Goal: Find specific page/section: Find specific page/section

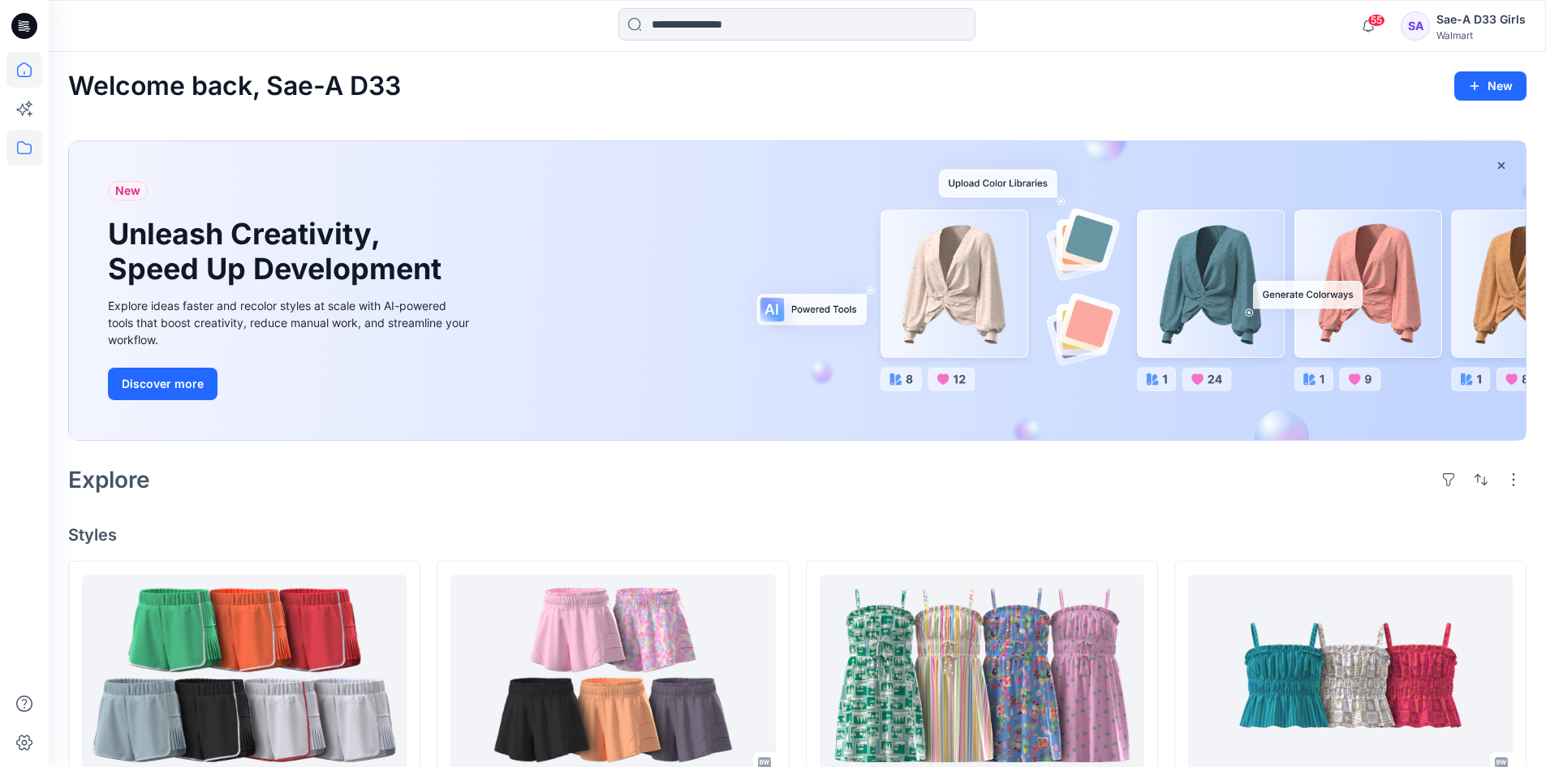
click at [37, 140] on icon at bounding box center [24, 148] width 36 height 36
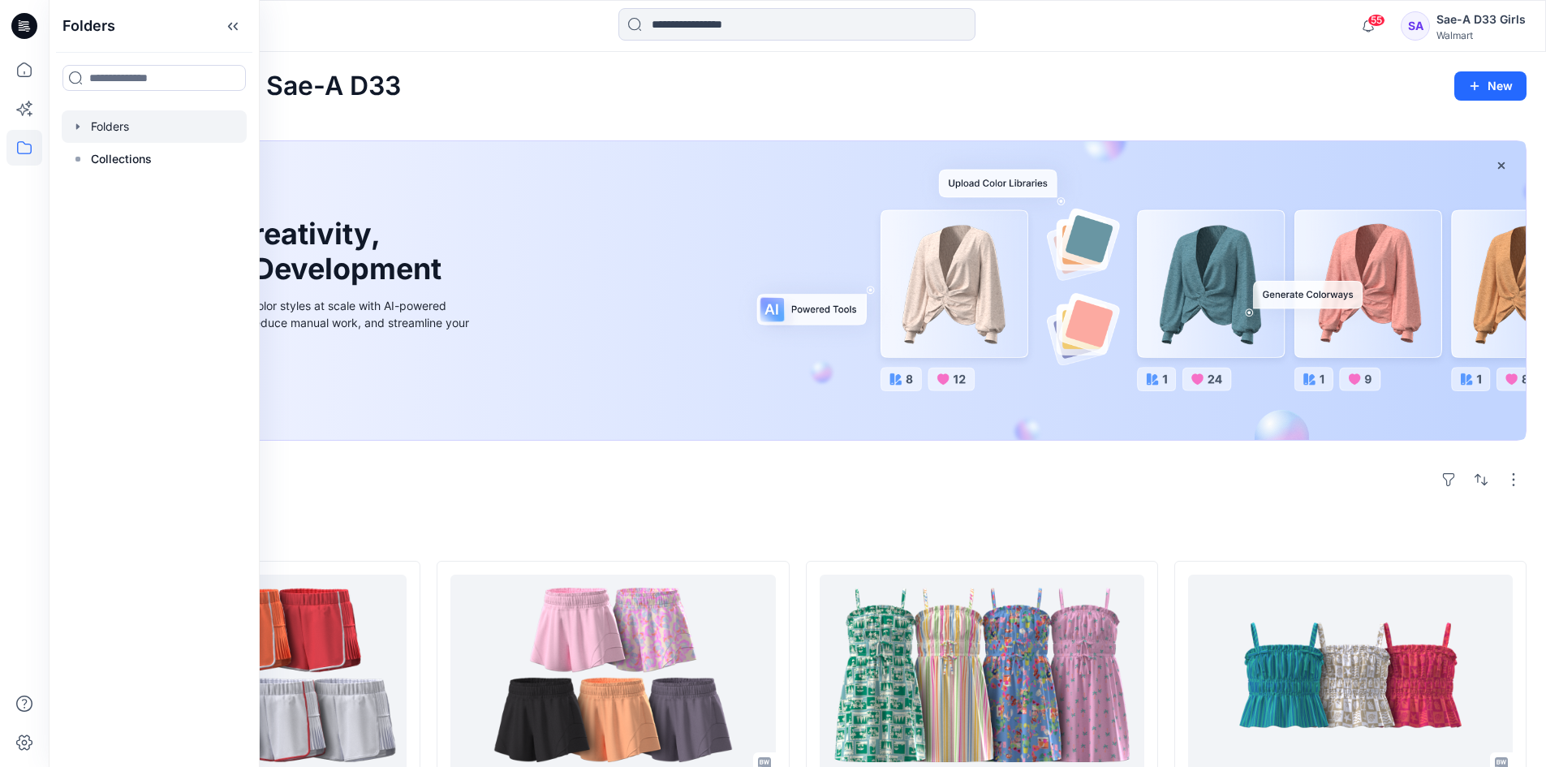
click at [78, 126] on icon "button" at bounding box center [77, 126] width 3 height 6
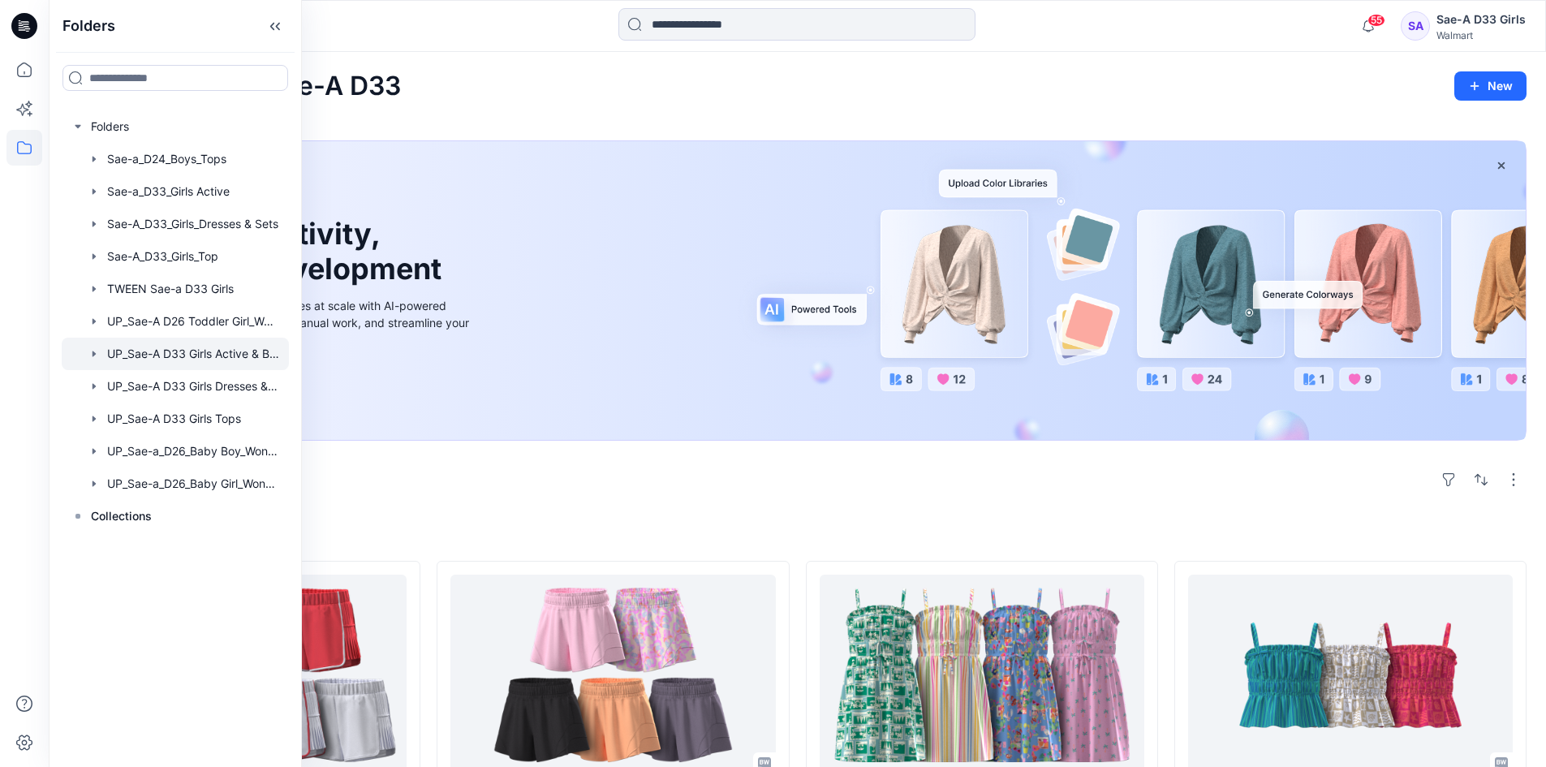
click at [170, 359] on div at bounding box center [175, 354] width 227 height 32
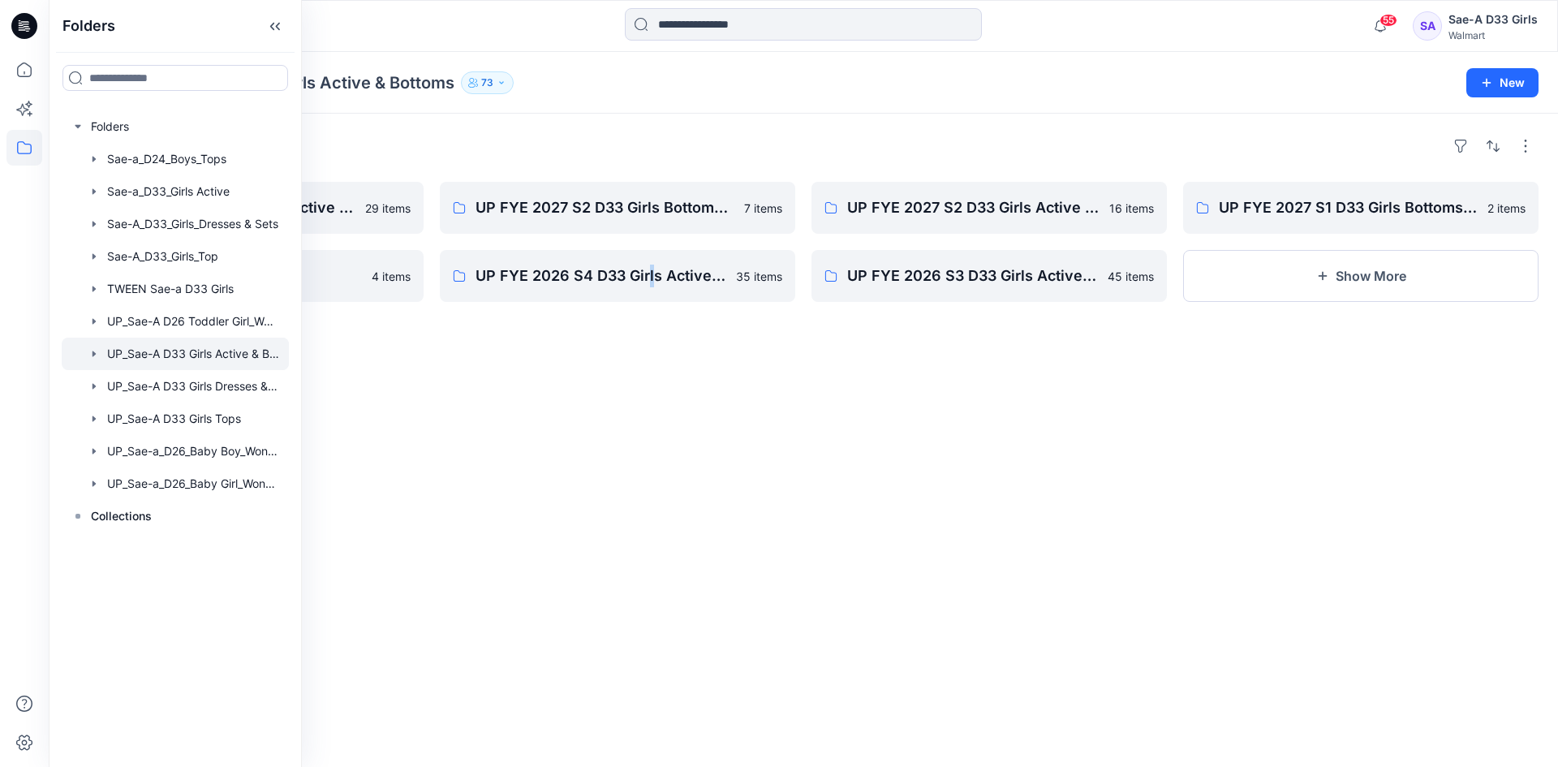
click at [651, 544] on div "Folders UP FYE 2027 S1 D33 Girls Active Sae-A 29 items D33 Avatar size set Sae-…" at bounding box center [803, 440] width 1509 height 653
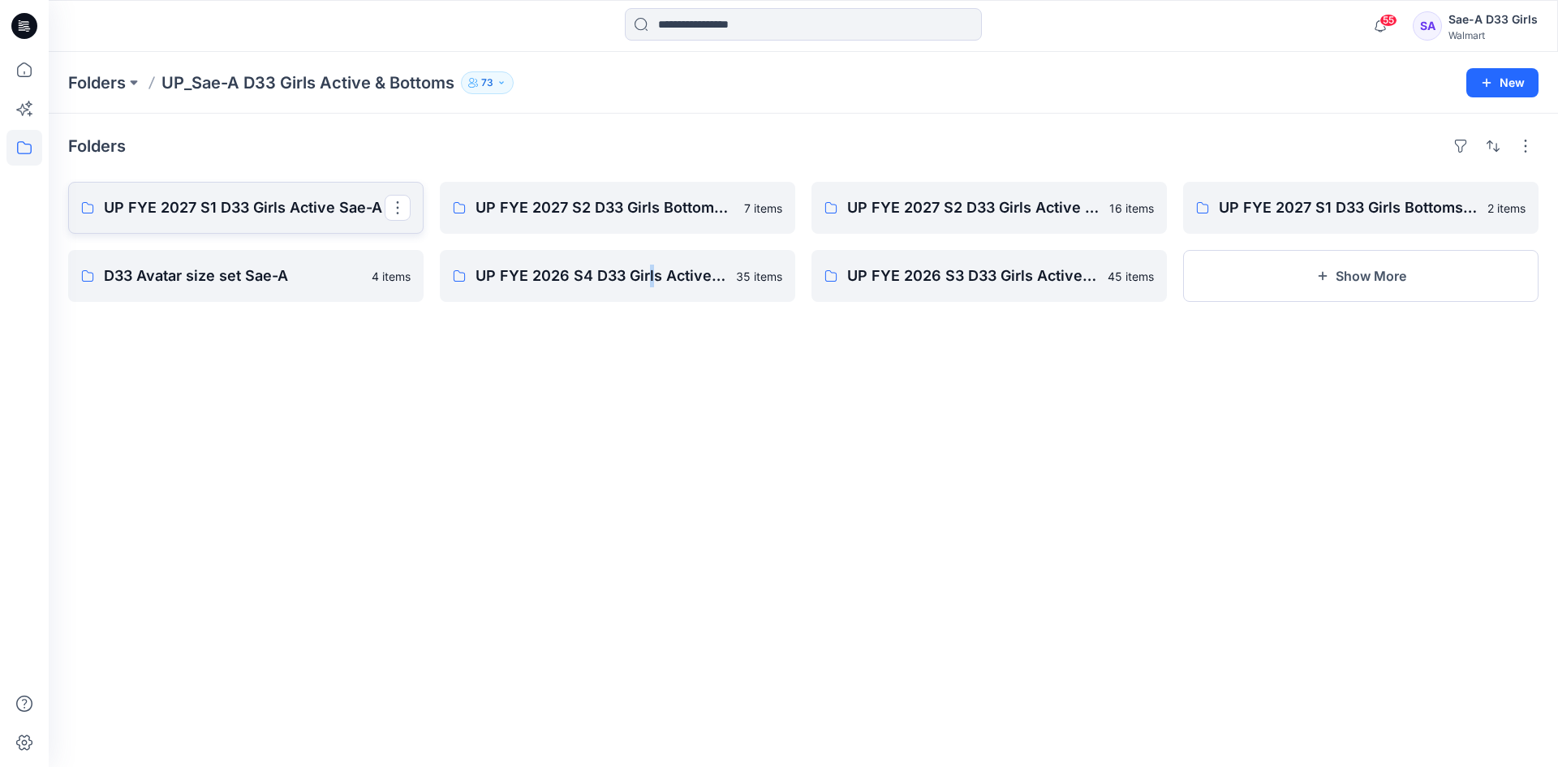
click at [303, 218] on p "UP FYE 2027 S1 D33 Girls Active Sae-A" at bounding box center [244, 207] width 281 height 23
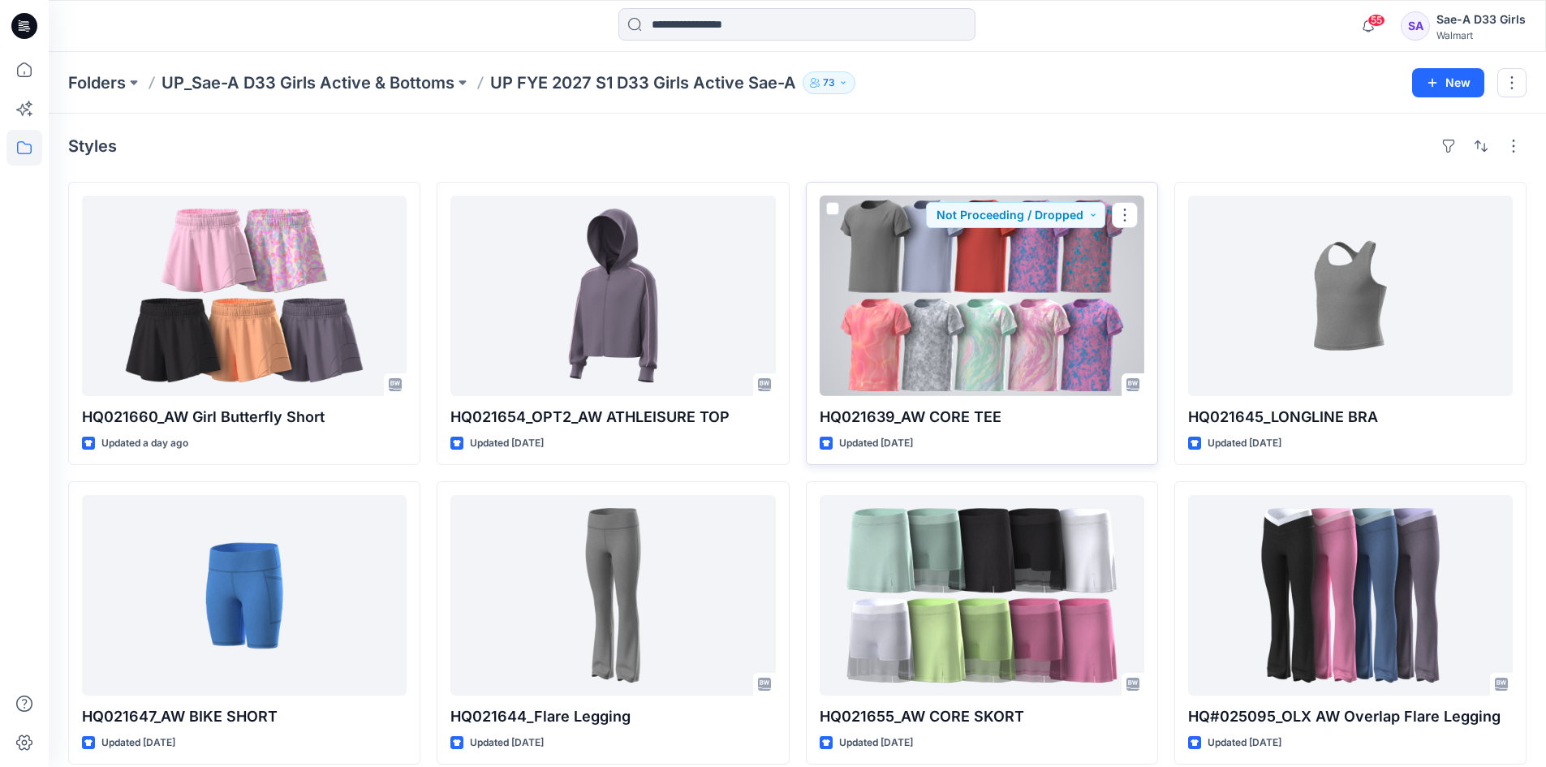
click at [1005, 229] on div at bounding box center [982, 296] width 325 height 200
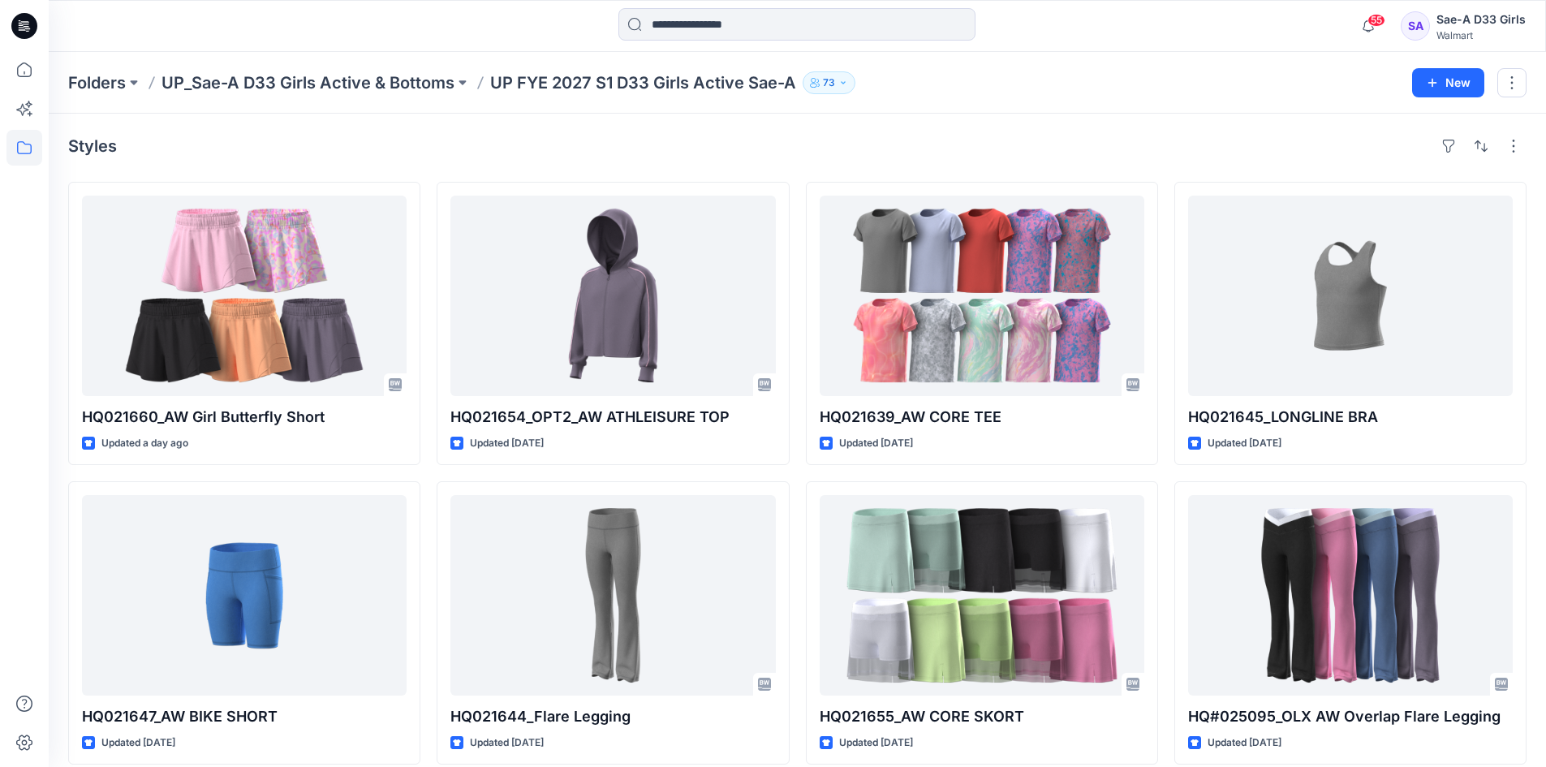
click at [665, 77] on p "UP FYE 2027 S1 D33 Girls Active Sae-A" at bounding box center [643, 82] width 306 height 23
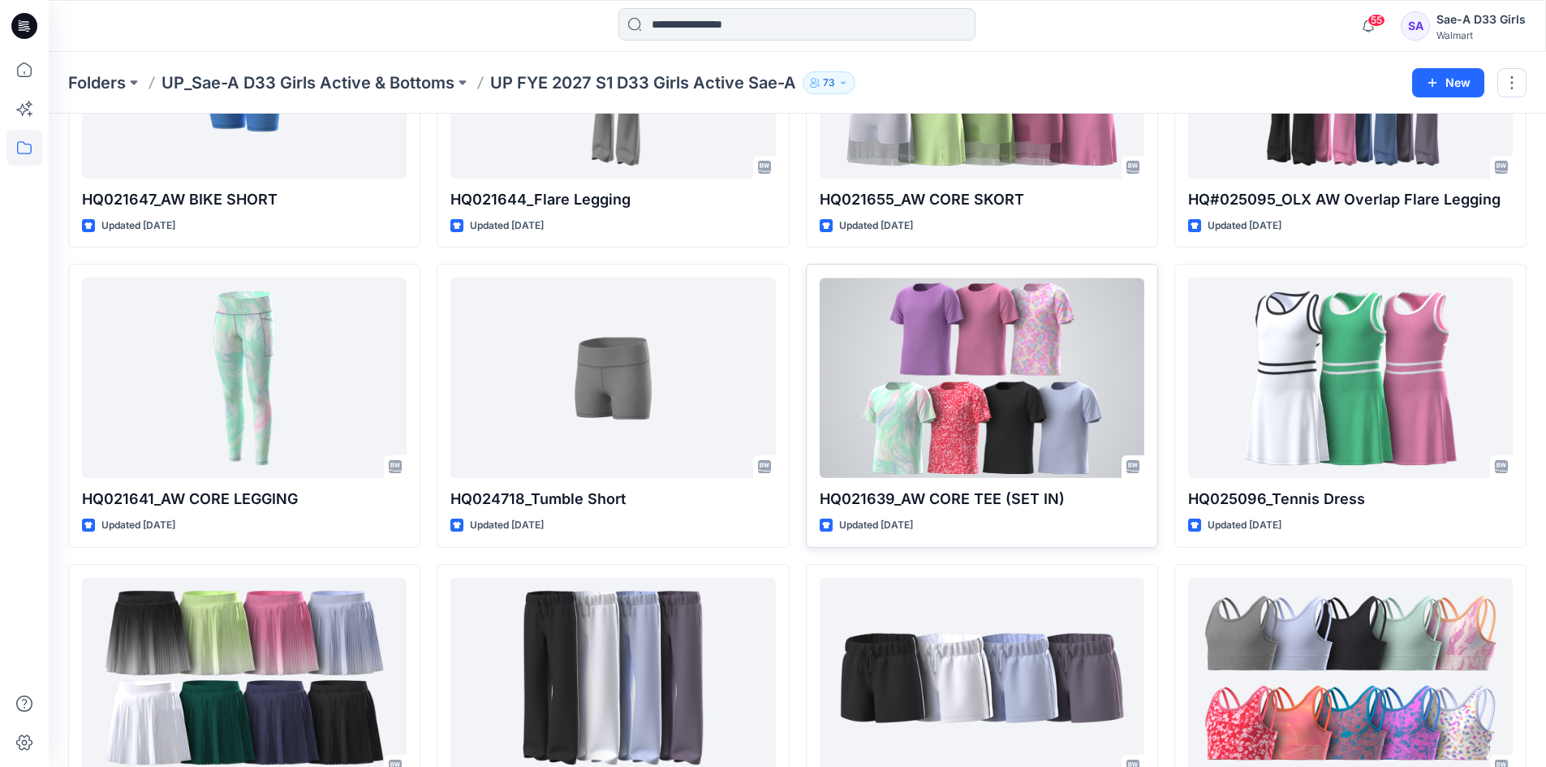
scroll to position [300, 0]
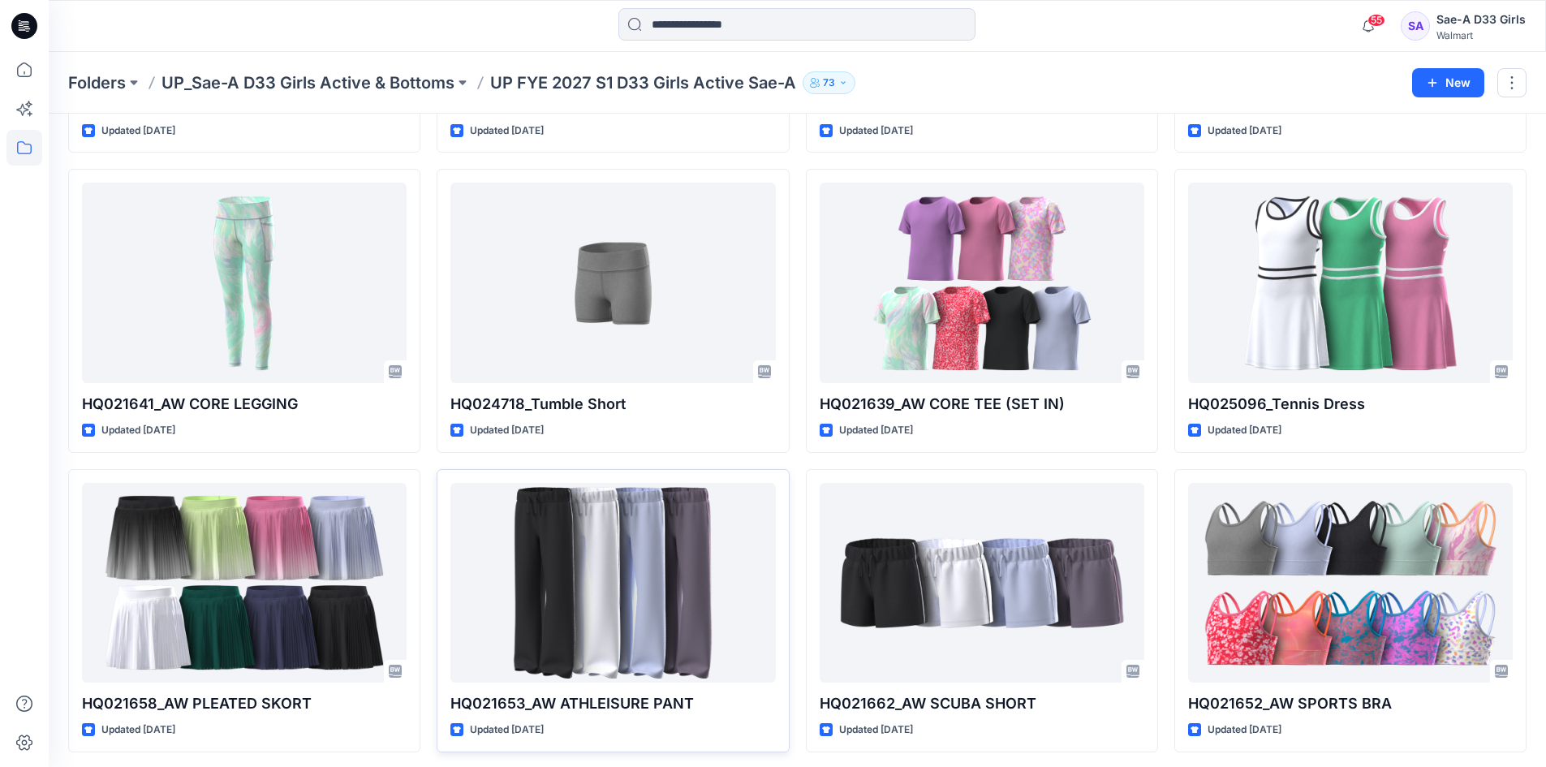
scroll to position [787, 0]
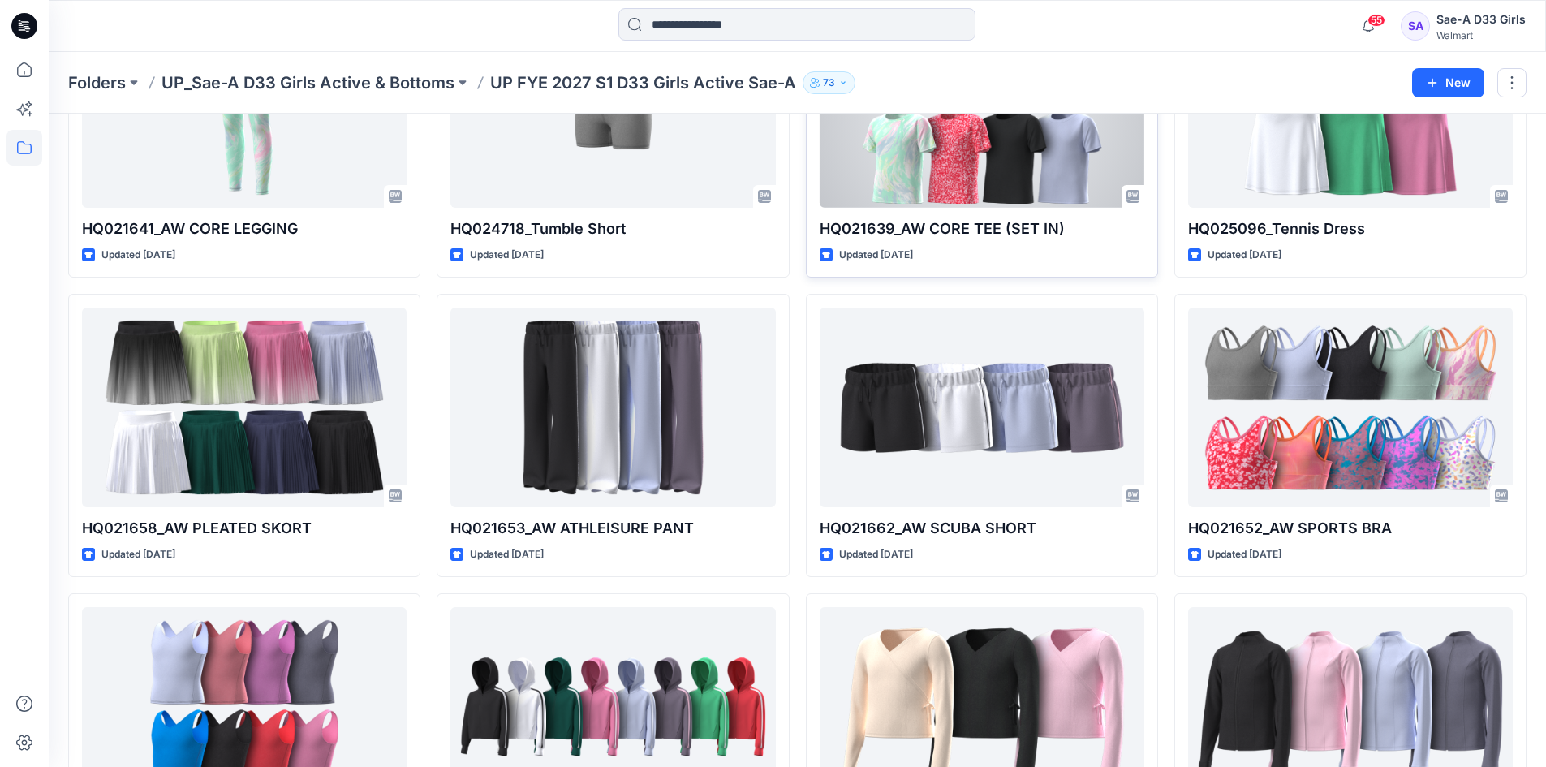
click at [1013, 144] on div at bounding box center [982, 107] width 325 height 200
